Goal: Use online tool/utility: Utilize a website feature to perform a specific function

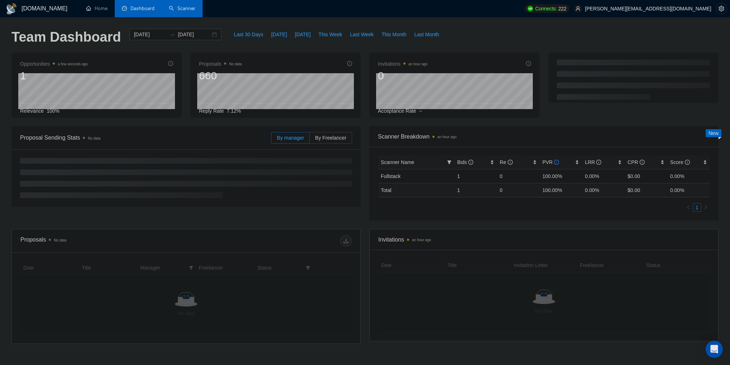
click at [195, 9] on link "Scanner" at bounding box center [182, 8] width 27 height 6
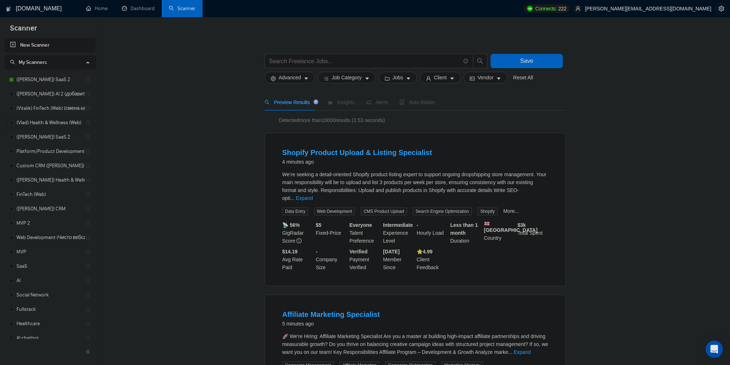
click at [61, 123] on link "(Vlad) Health & Wellness (Web)" at bounding box center [50, 122] width 68 height 14
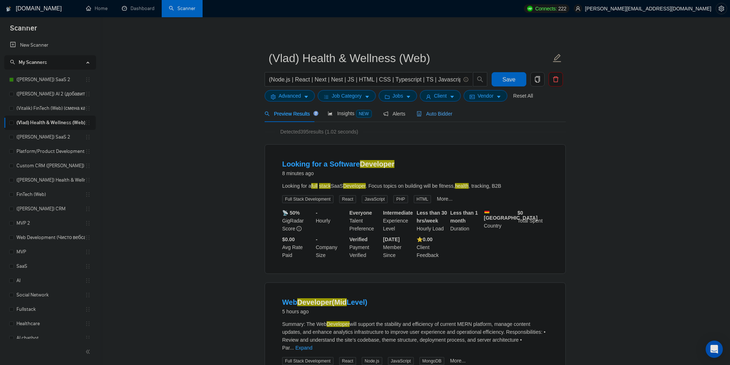
click at [430, 113] on span "Auto Bidder" at bounding box center [434, 114] width 35 height 6
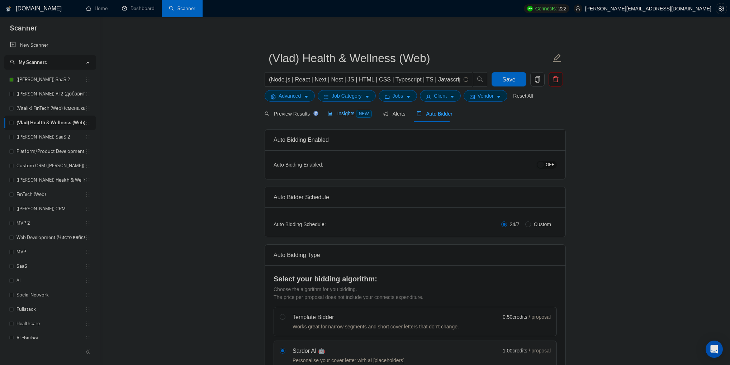
checkbox input "true"
click at [291, 116] on span "Preview Results" at bounding box center [291, 114] width 52 height 6
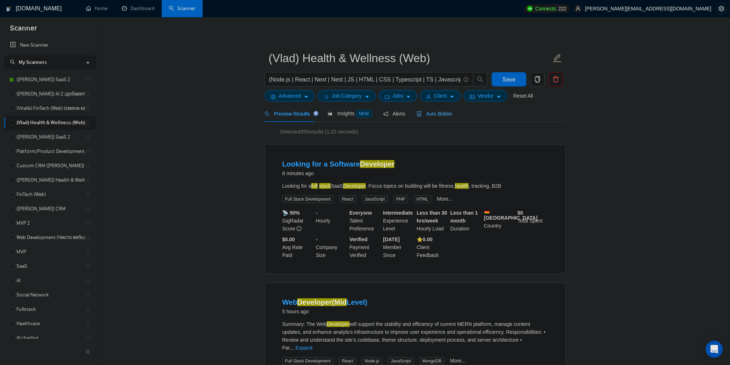
click at [441, 118] on div "Auto Bidder" at bounding box center [434, 113] width 35 height 17
